Goal: Task Accomplishment & Management: Use online tool/utility

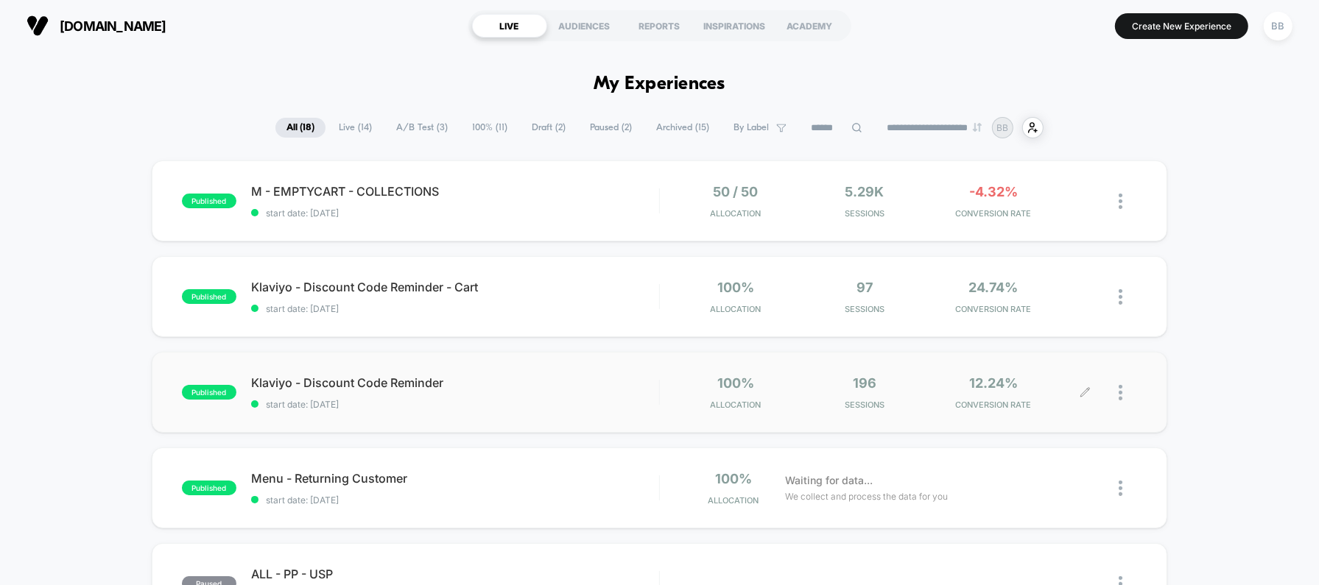
click at [923, 389] on div "196 Sessions" at bounding box center [863, 392] width 121 height 35
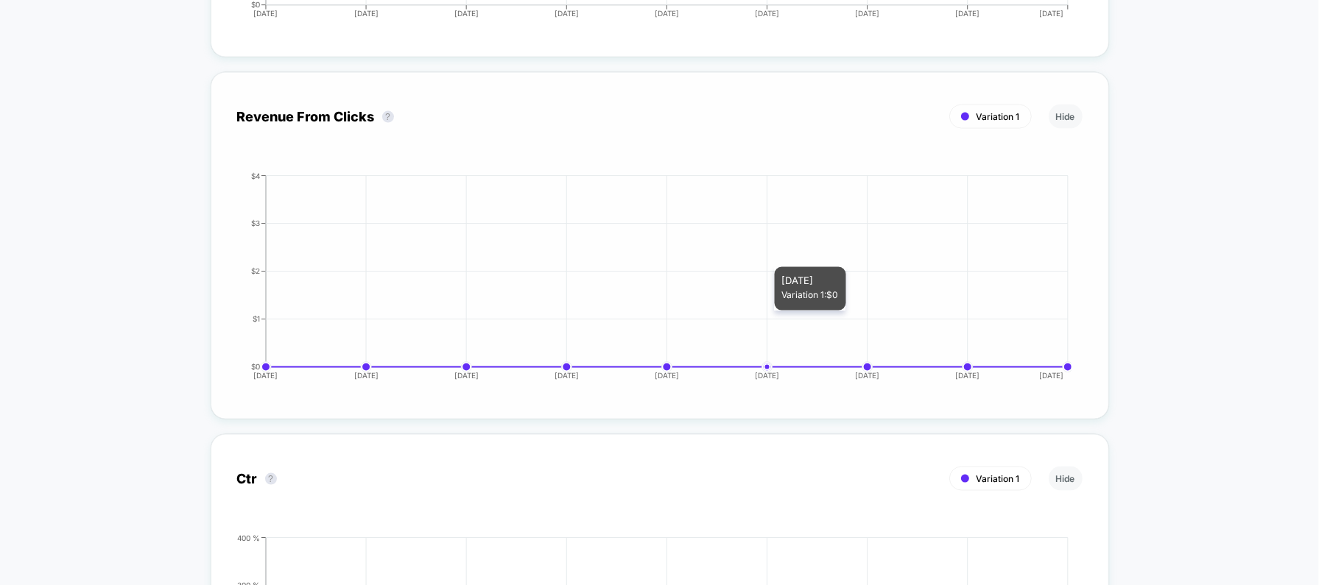
scroll to position [1942, 0]
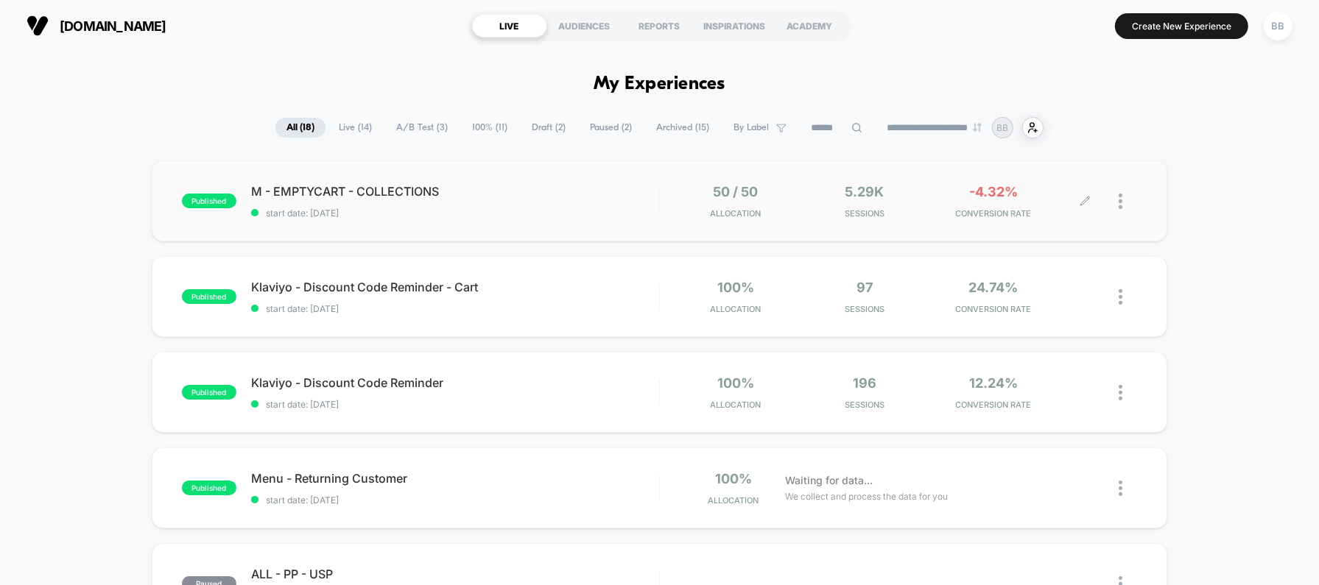
click at [944, 191] on div "-4.32% CONVERSION RATE" at bounding box center [992, 201] width 121 height 35
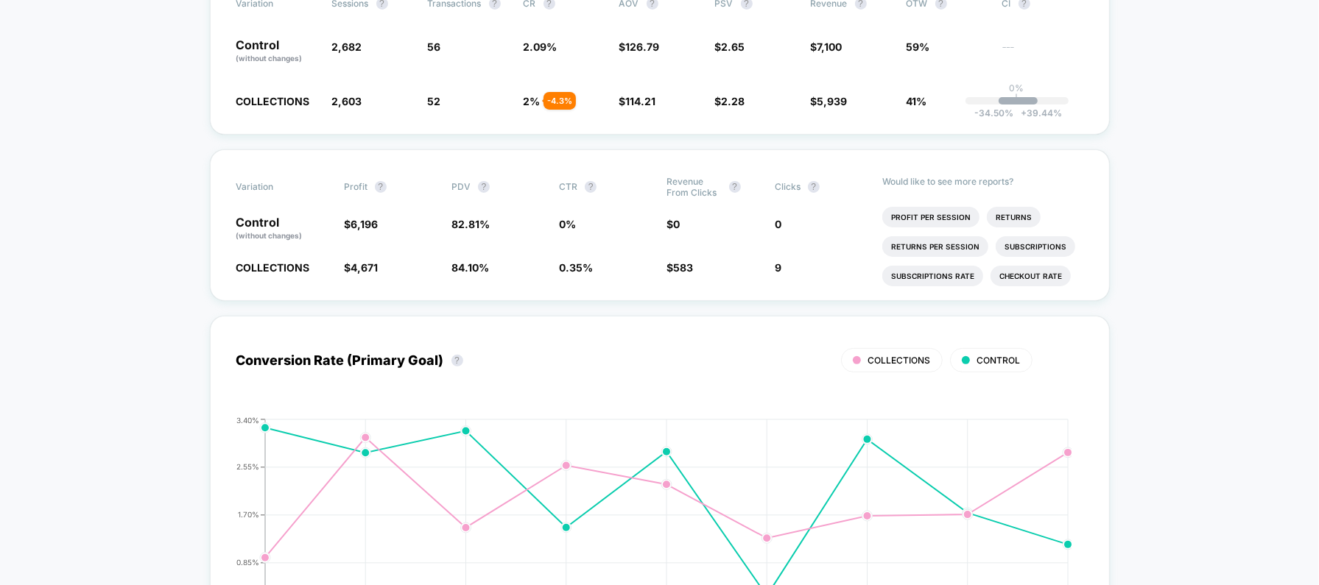
scroll to position [96, 0]
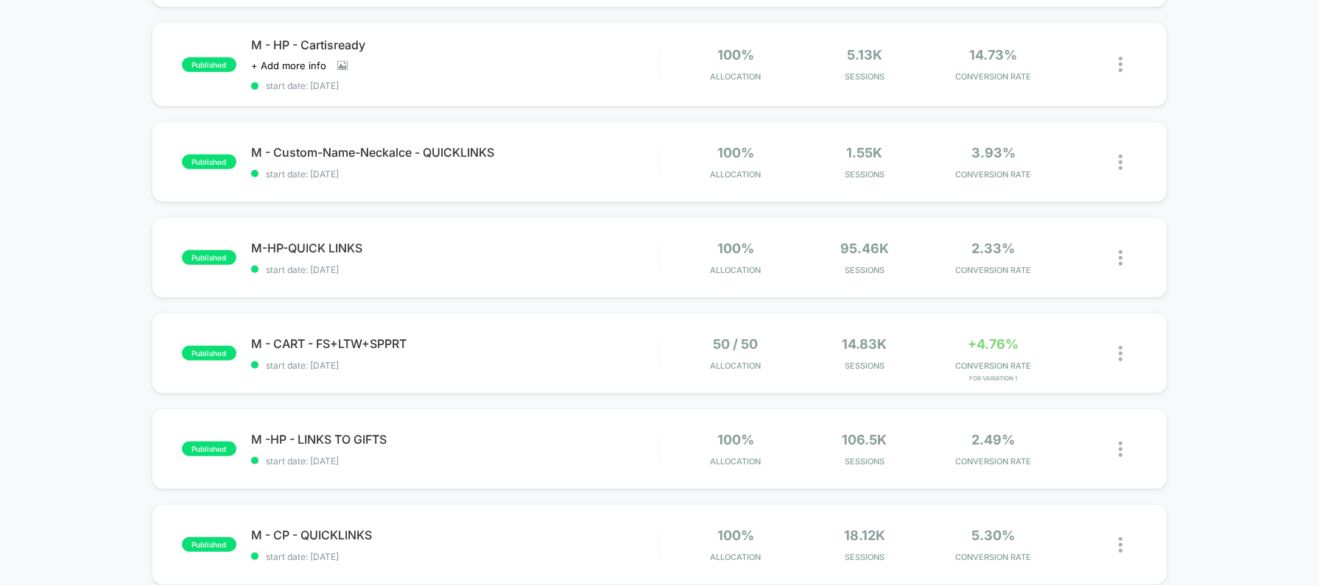
scroll to position [811, 0]
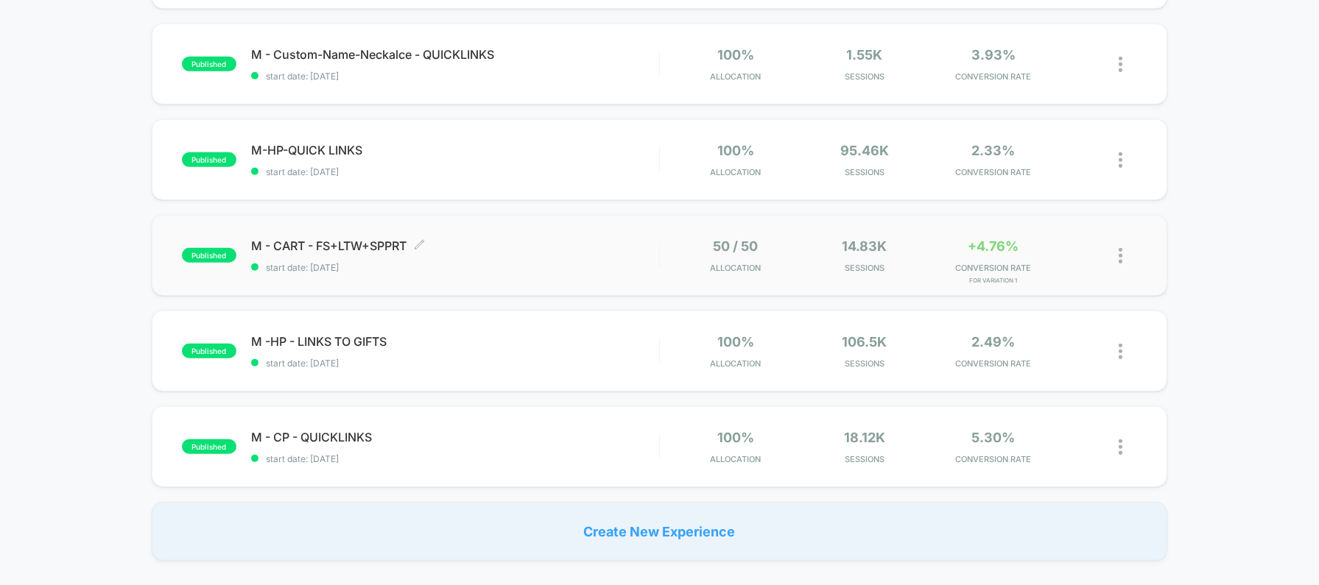
click at [513, 258] on div "M - CART - FS+LTW+SPPRT Click to edit experience details Click to edit experien…" at bounding box center [455, 256] width 408 height 35
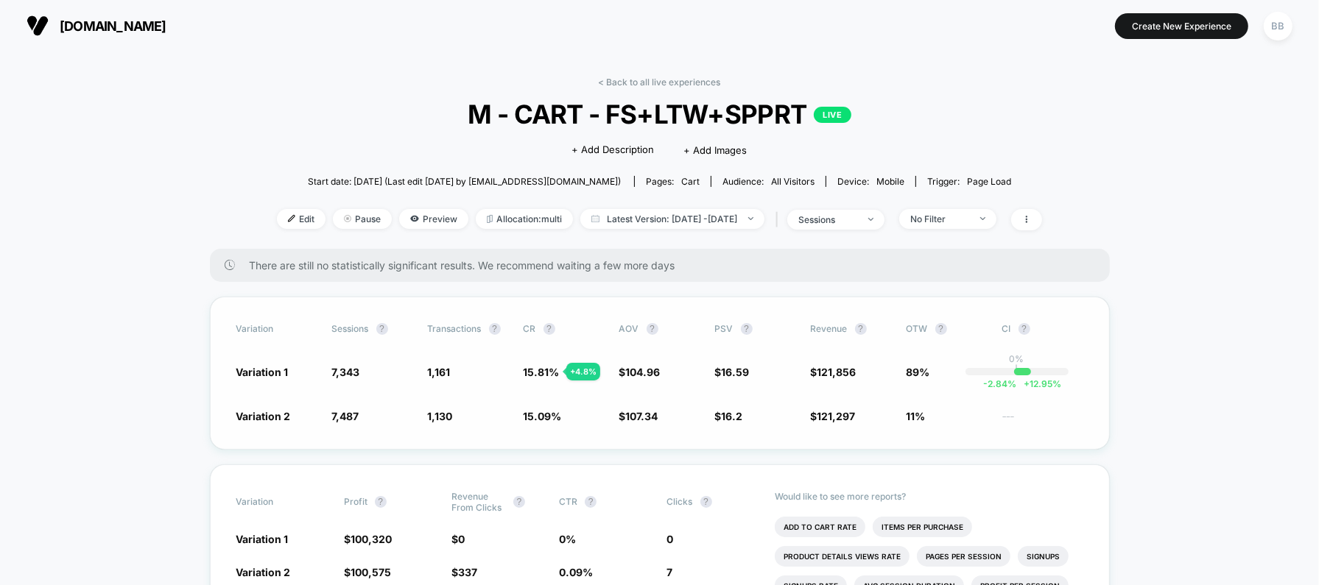
click at [579, 370] on div "+ 4.8 %" at bounding box center [583, 372] width 34 height 18
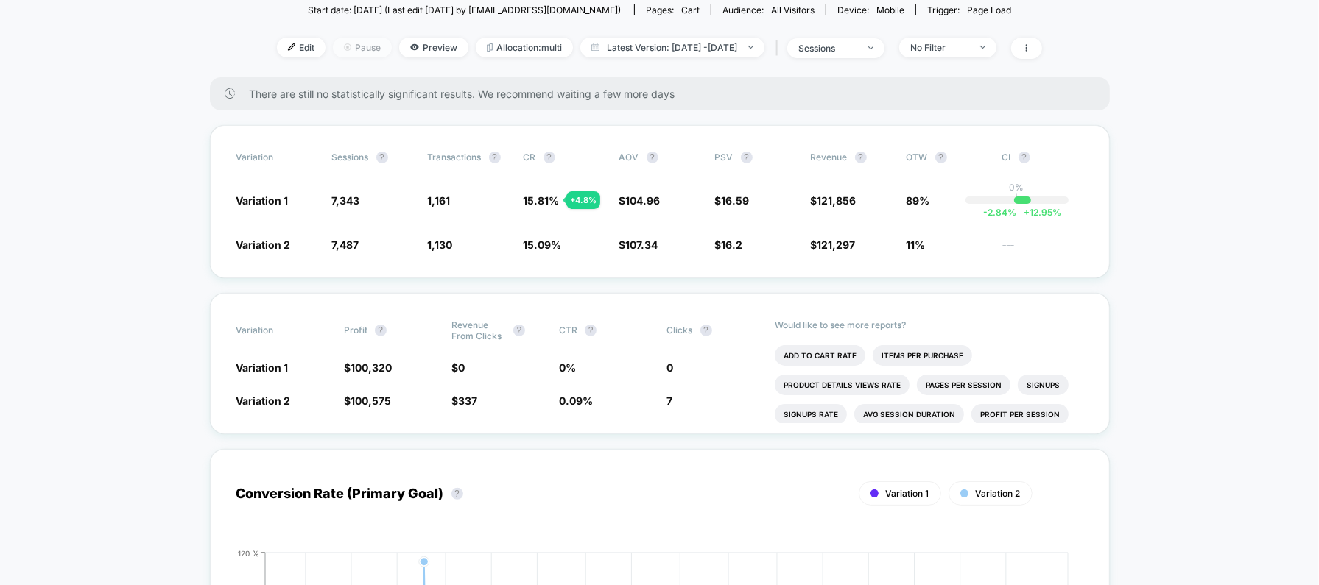
scroll to position [23, 0]
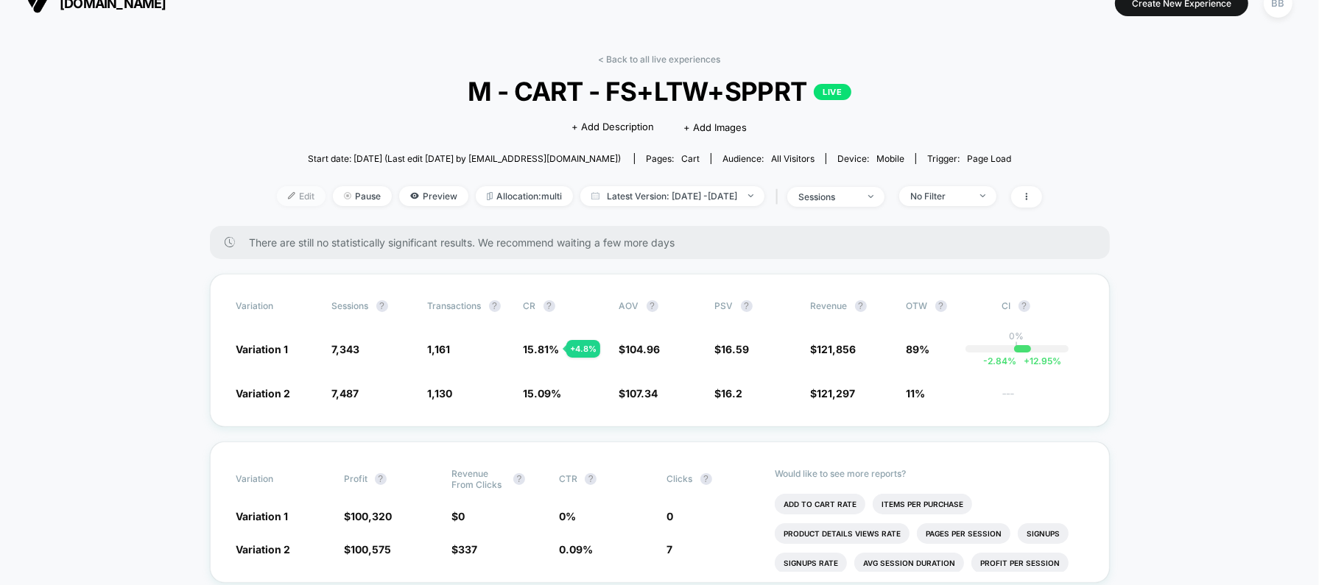
click at [277, 200] on span "Edit" at bounding box center [301, 196] width 49 height 20
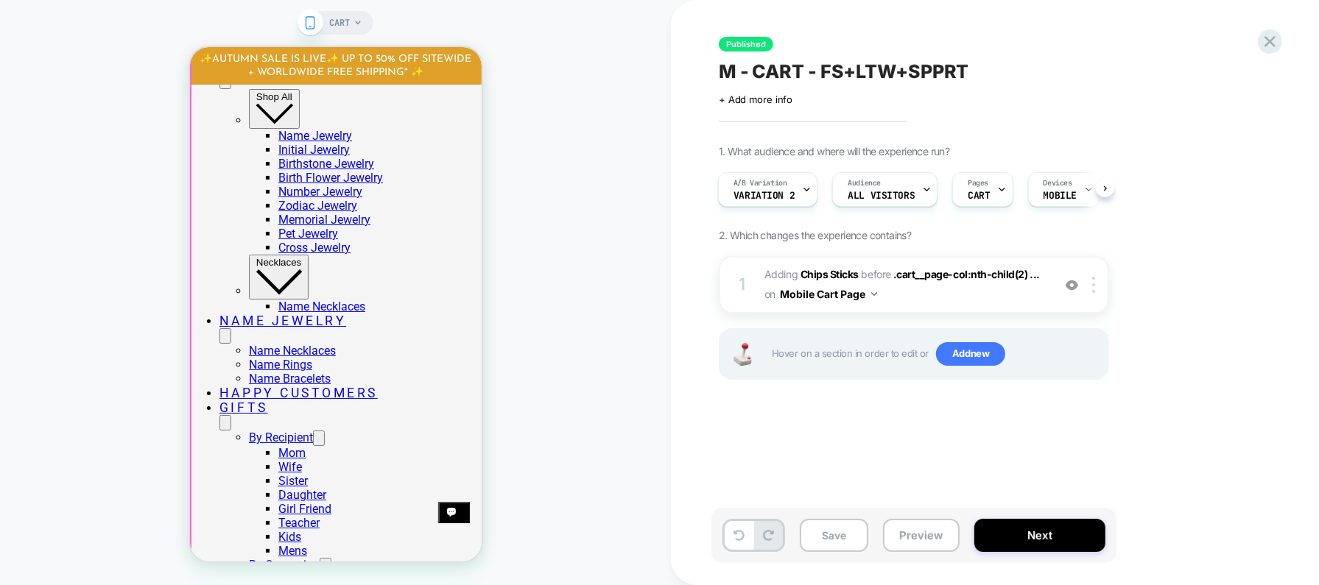
scroll to position [609, 0]
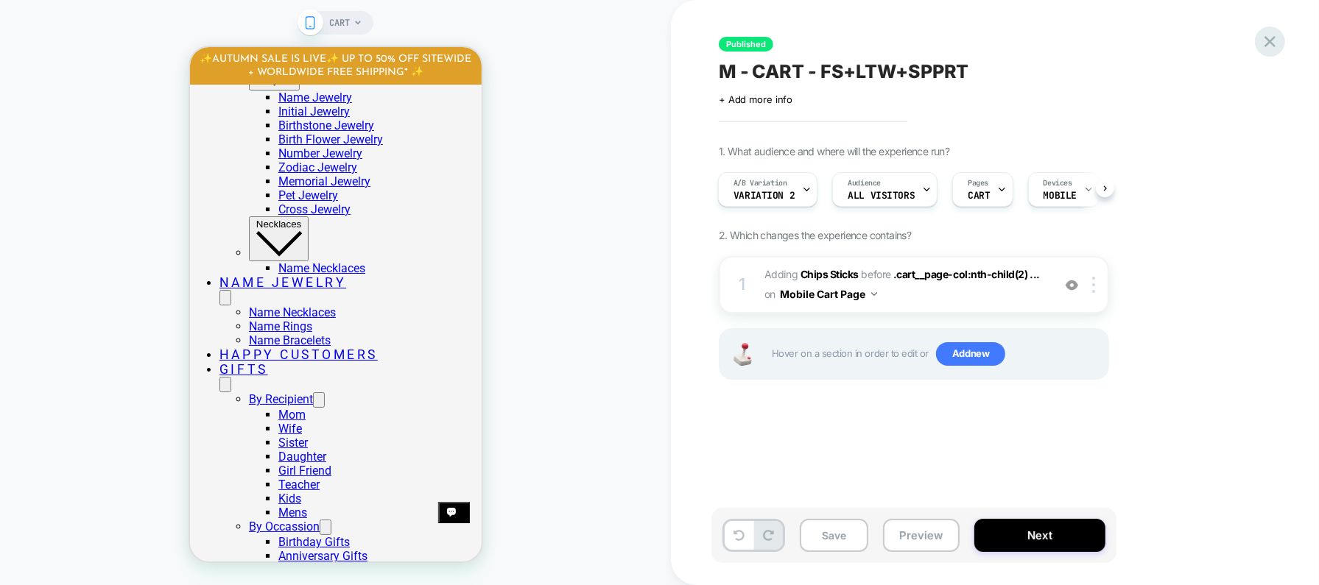
click at [1274, 46] on icon at bounding box center [1269, 41] width 11 height 11
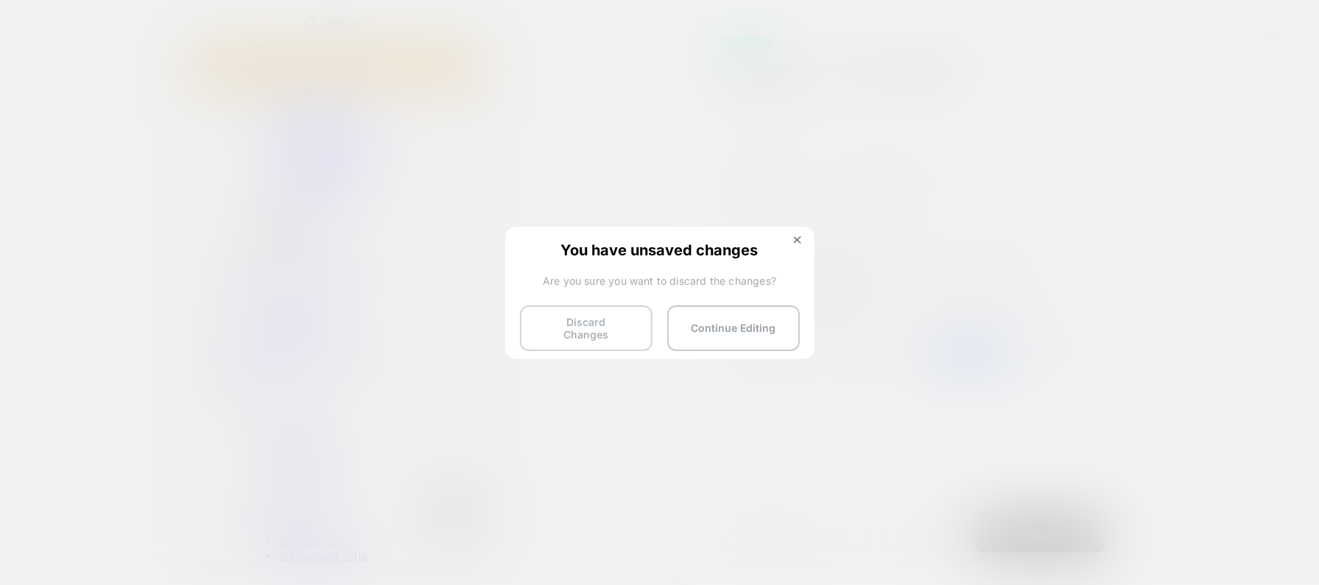
click at [604, 334] on button "Discard Changes" at bounding box center [586, 329] width 133 height 46
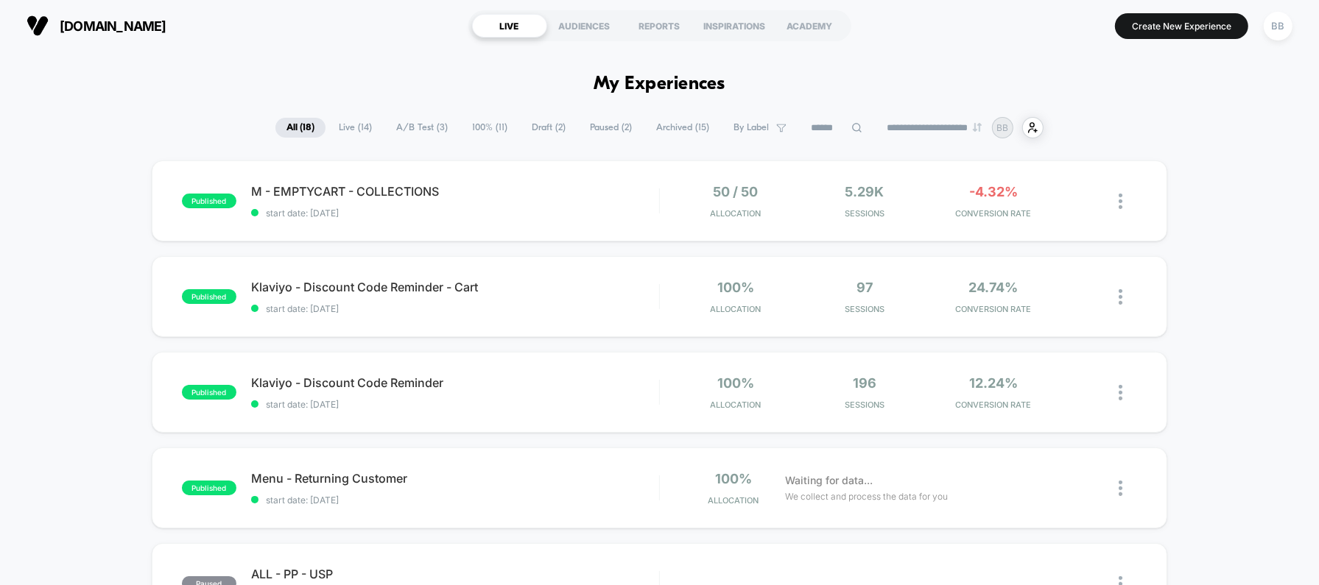
click at [75, 12] on section "[DOMAIN_NAME]" at bounding box center [230, 25] width 417 height 37
click at [83, 16] on button "[DOMAIN_NAME]" at bounding box center [96, 26] width 149 height 24
click at [89, 24] on span "[DOMAIN_NAME]" at bounding box center [113, 25] width 107 height 15
